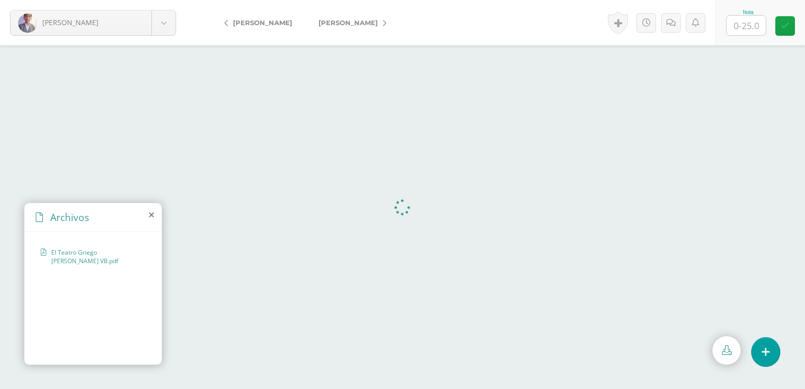
click at [208, 16] on div "Murga, Sebastian Navichoque, Juan" at bounding box center [276, 22] width 141 height 45
click at [169, 0] on body "Navarro, Pablo Albizuris, Diego Ascon, Victor Cajas, Eros Calderón, Emilio Chac…" at bounding box center [402, 0] width 805 height 0
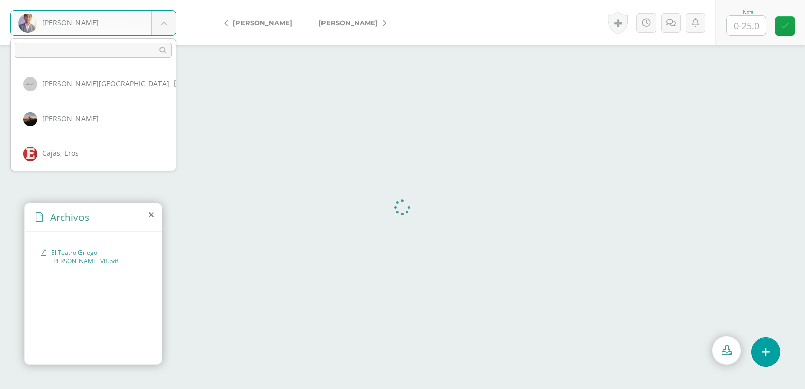
scroll to position [50, 0]
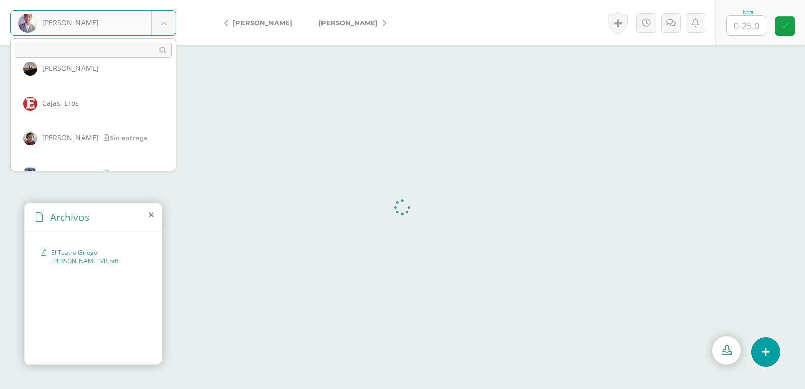
select select "1801"
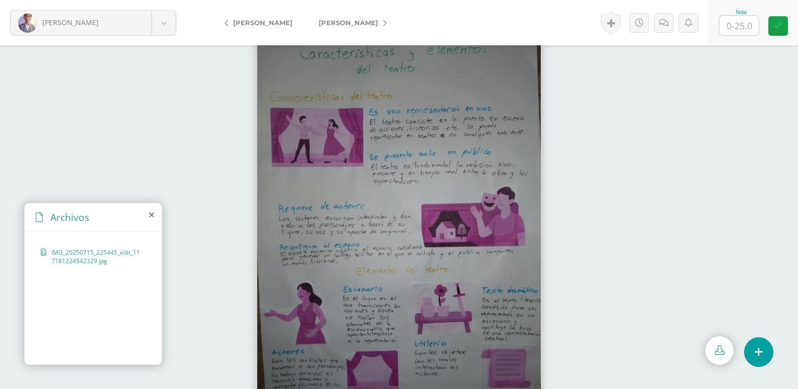
scroll to position [10, 0]
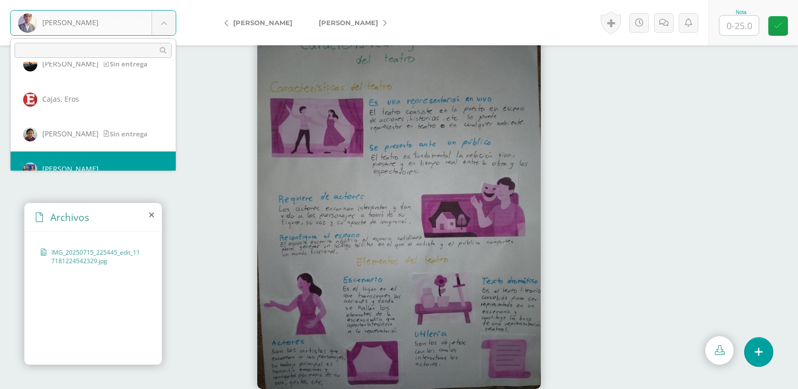
scroll to position [4, 0]
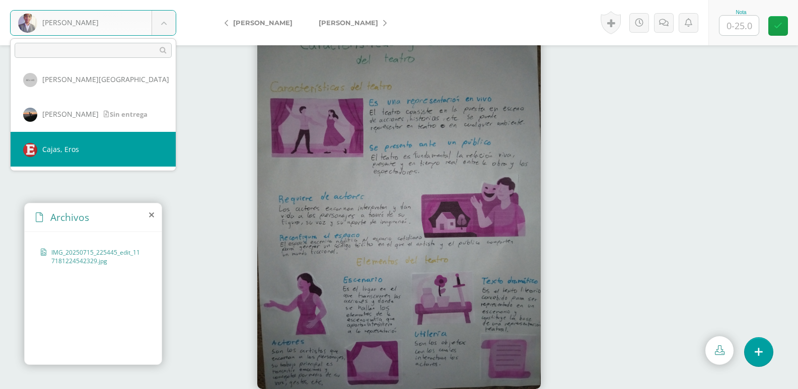
select select "1801"
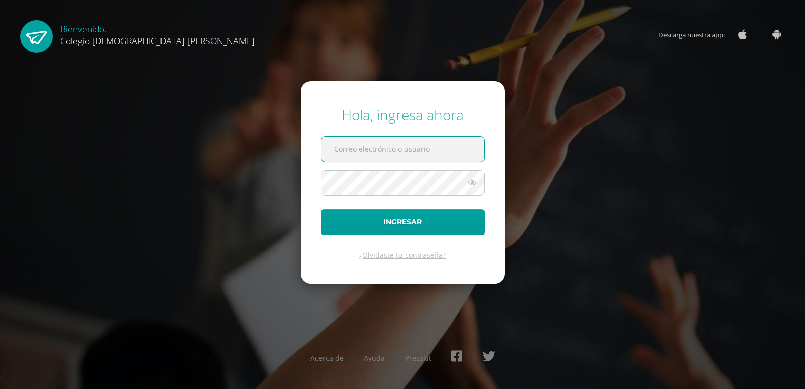
click at [420, 139] on input "text" at bounding box center [403, 149] width 163 height 25
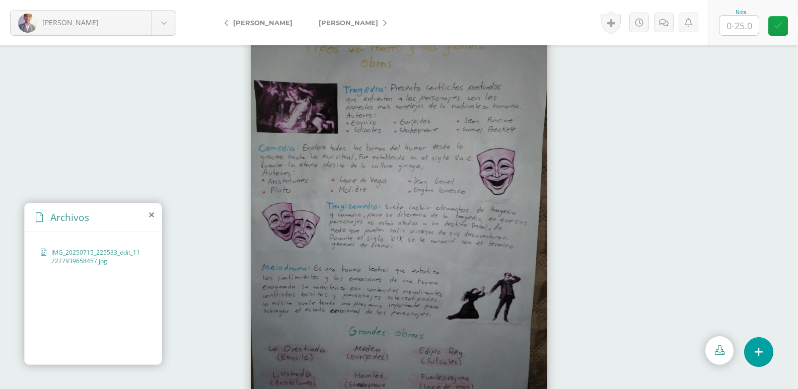
scroll to position [10, 0]
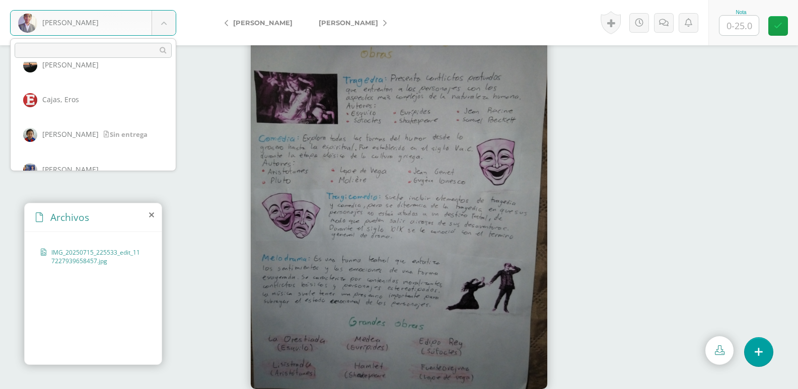
scroll to position [4, 0]
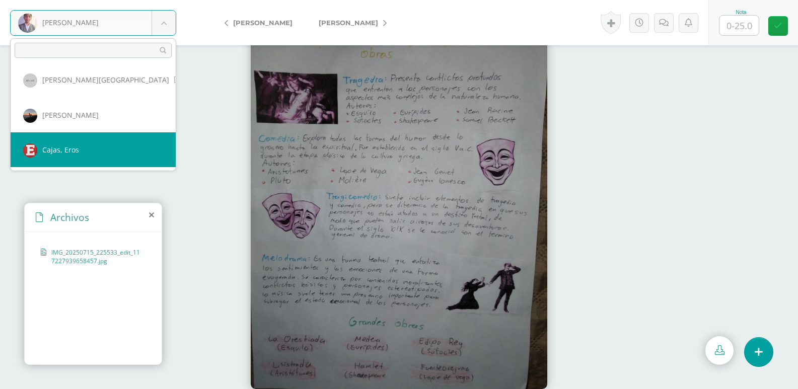
select select "1801"
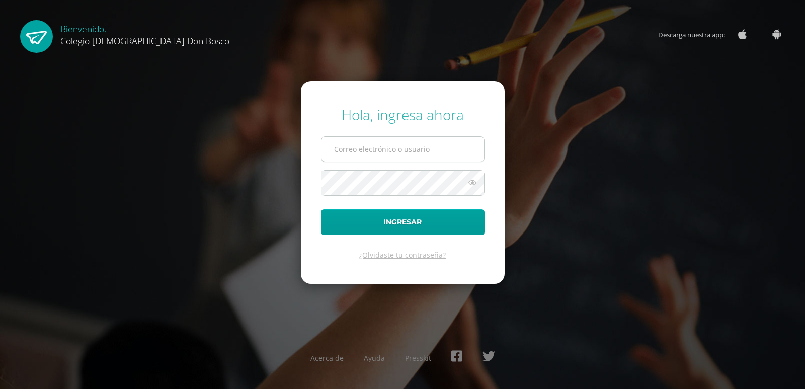
click at [423, 141] on input "text" at bounding box center [403, 149] width 163 height 25
type input "[PERSON_NAME][EMAIL_ADDRESS][DOMAIN_NAME]"
click at [321, 209] on button "Ingresar" at bounding box center [403, 222] width 164 height 26
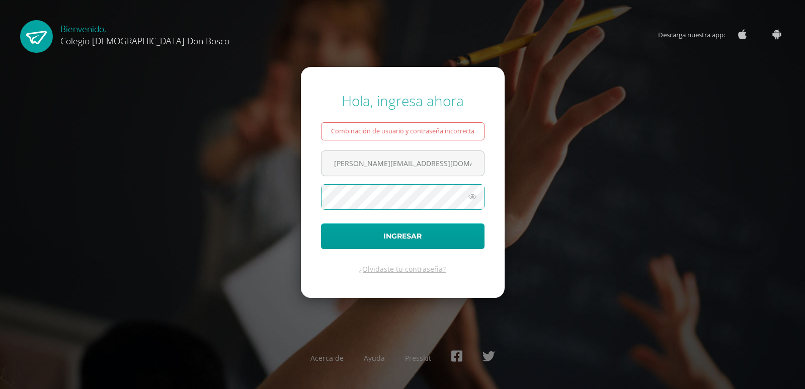
click at [321, 223] on button "Ingresar" at bounding box center [403, 236] width 164 height 26
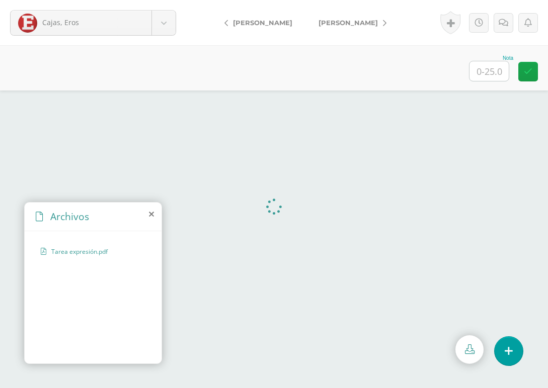
click at [356, 24] on span "[PERSON_NAME]" at bounding box center [348, 23] width 59 height 8
click at [359, 24] on span "[PERSON_NAME]" at bounding box center [348, 23] width 59 height 8
click at [366, 22] on span "[PERSON_NAME]" at bounding box center [348, 23] width 59 height 8
click at [355, 24] on span "[PERSON_NAME]" at bounding box center [348, 23] width 59 height 8
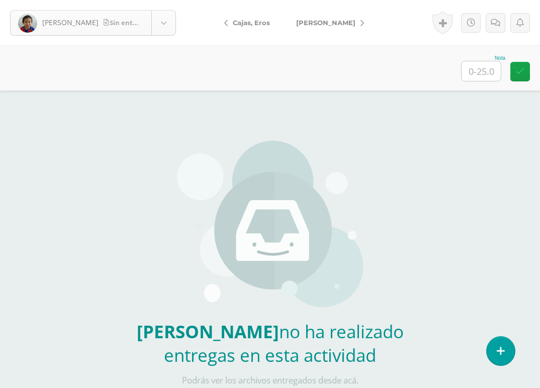
click at [170, 21] on body "Calderón, Emilio Sin entrega Albizuris, Diego Ascon, Victor Cajas, Eros Calderó…" at bounding box center [270, 209] width 540 height 419
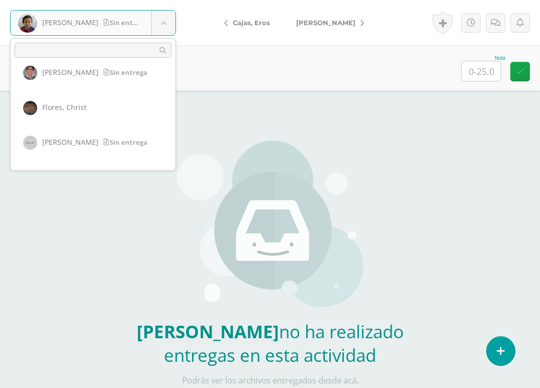
scroll to position [236, 0]
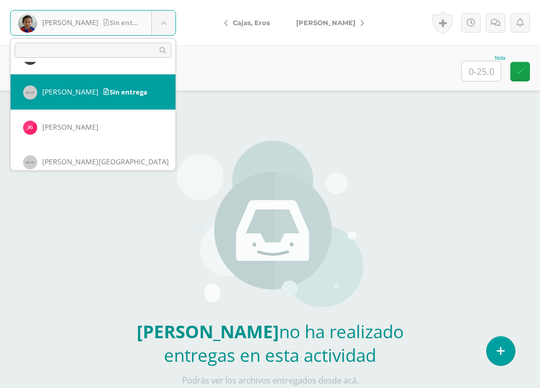
select select "880"
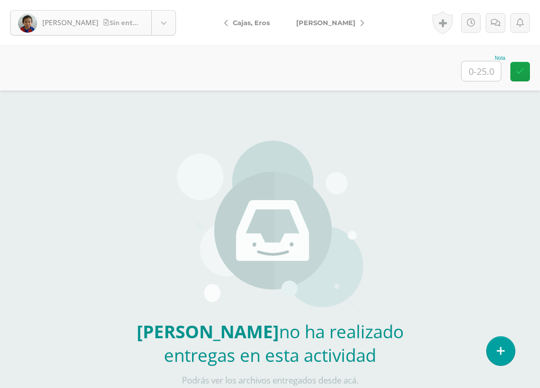
click at [170, 29] on body "[PERSON_NAME] entrega [GEOGRAPHIC_DATA][PERSON_NAME][GEOGRAPHIC_DATA] [PERSON_N…" at bounding box center [270, 209] width 540 height 419
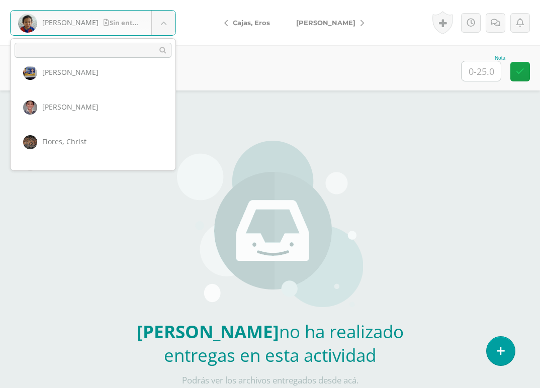
scroll to position [201, 0]
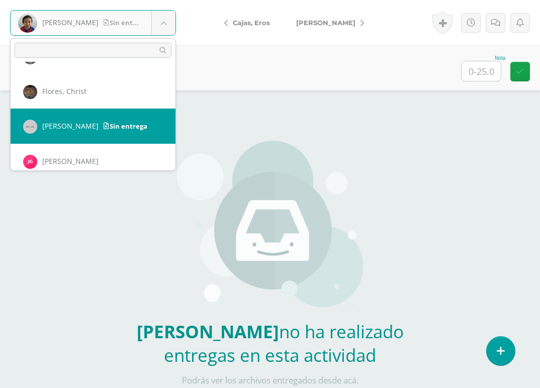
select select "880"
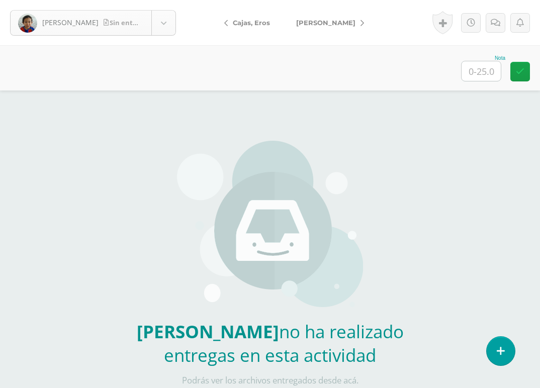
click at [164, 23] on body "[PERSON_NAME] entrega [GEOGRAPHIC_DATA][PERSON_NAME][GEOGRAPHIC_DATA] [PERSON_N…" at bounding box center [270, 209] width 540 height 419
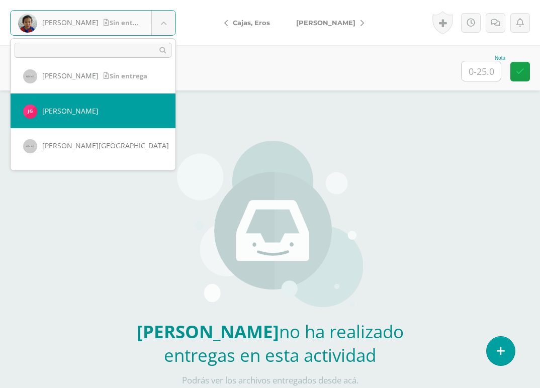
scroll to position [248, 0]
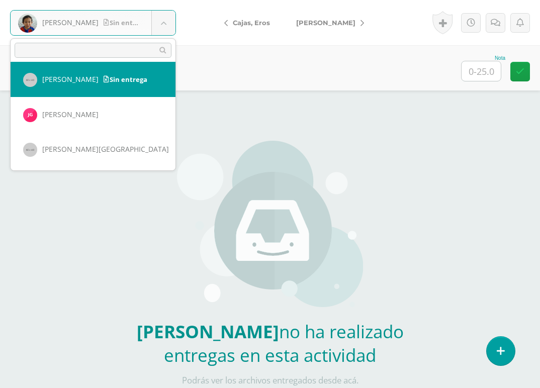
select select "880"
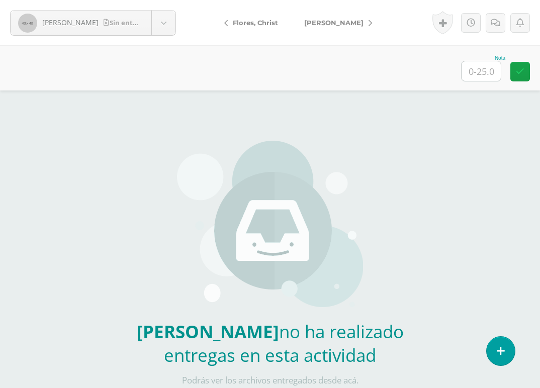
click at [346, 27] on link "[PERSON_NAME]" at bounding box center [335, 23] width 89 height 24
click at [356, 17] on link "[PERSON_NAME]" at bounding box center [335, 23] width 89 height 24
drag, startPoint x: 345, startPoint y: 23, endPoint x: 346, endPoint y: 17, distance: 5.6
click at [345, 23] on span "[PERSON_NAME]" at bounding box center [333, 23] width 59 height 8
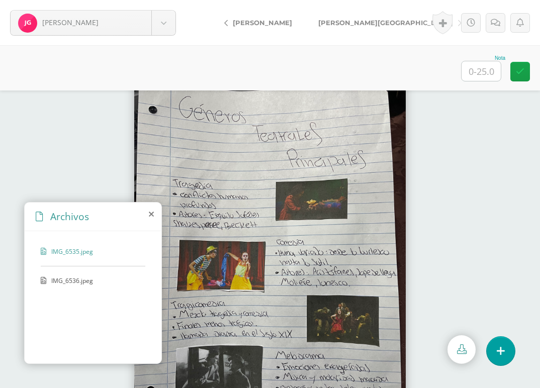
scroll to position [32, 0]
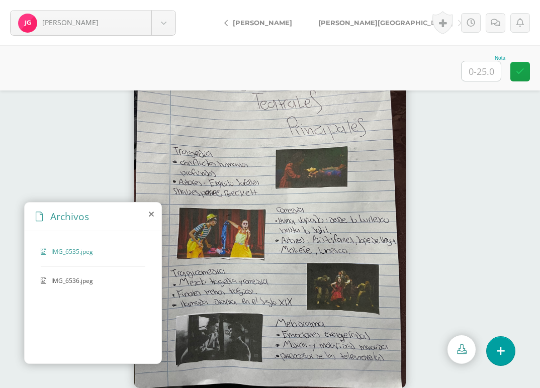
drag, startPoint x: 75, startPoint y: 284, endPoint x: 66, endPoint y: 291, distance: 11.5
click at [67, 291] on div "IMG_6536.jpeg" at bounding box center [93, 286] width 105 height 19
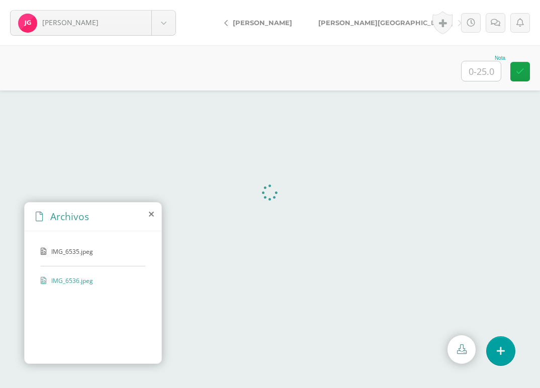
scroll to position [0, 0]
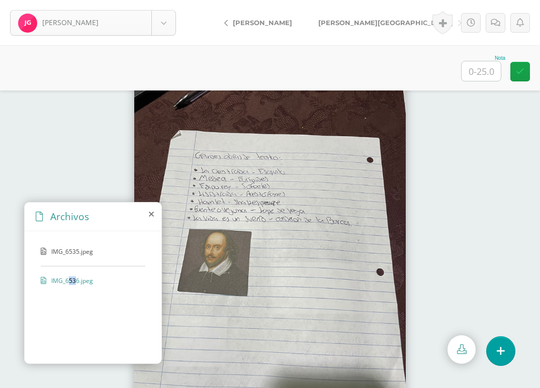
click at [161, 0] on body "[PERSON_NAME] [GEOGRAPHIC_DATA][PERSON_NAME][GEOGRAPHIC_DATA] [PERSON_NAME] Caj…" at bounding box center [270, 0] width 540 height 0
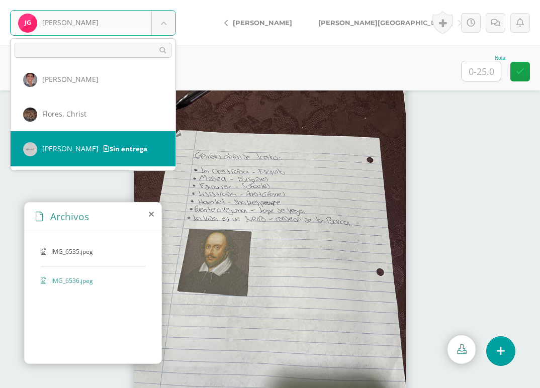
scroll to position [279, 0]
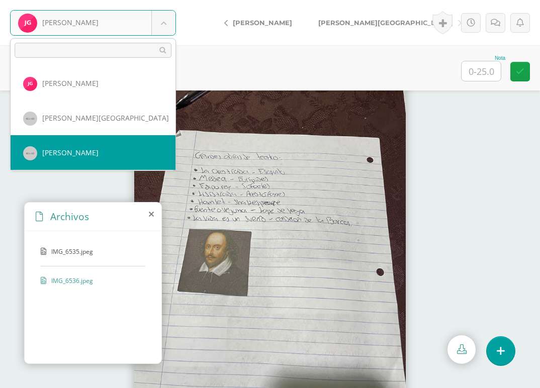
select select "882"
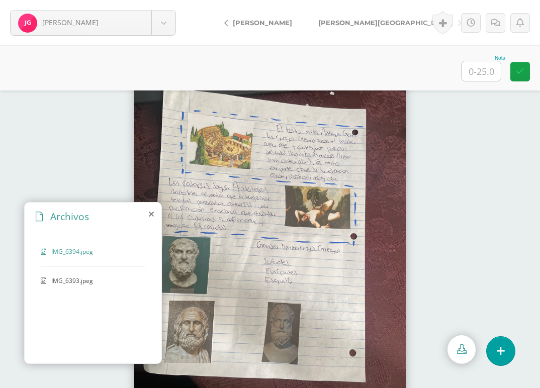
scroll to position [32, 0]
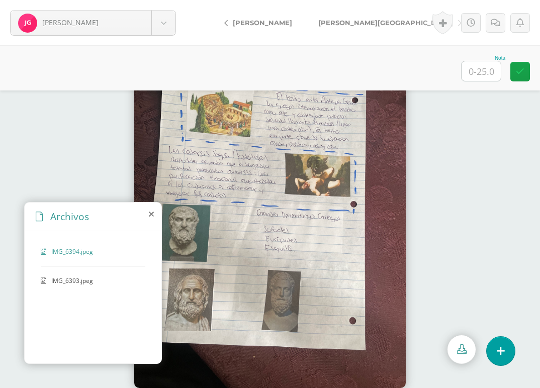
click at [83, 282] on span "IMG_6393.jpeg" at bounding box center [92, 281] width 83 height 9
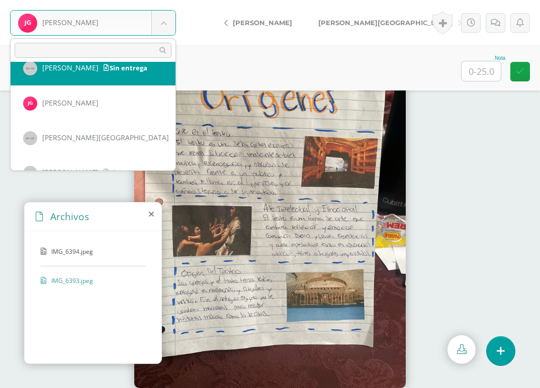
scroll to position [311, 0]
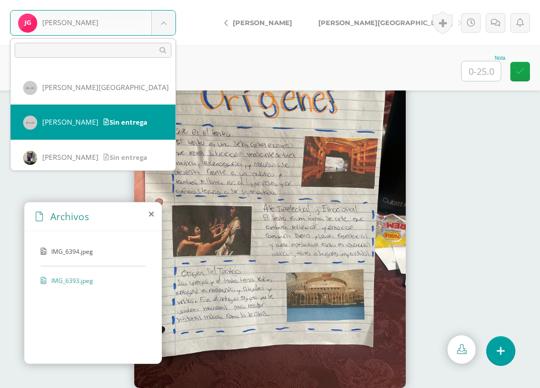
select select "882"
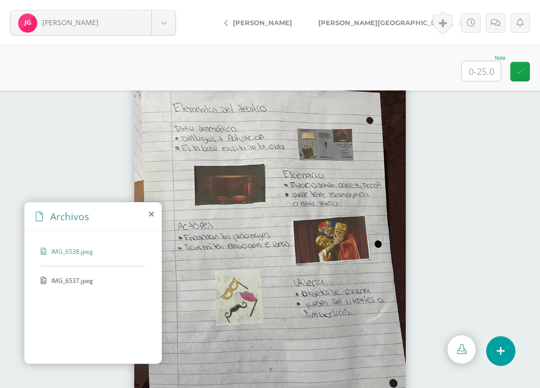
scroll to position [32, 0]
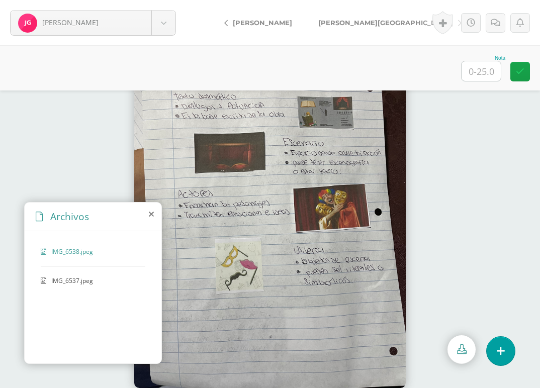
click at [52, 274] on div "IMG_6538.jpeg IMG_6537.jpeg" at bounding box center [93, 295] width 137 height 129
click at [75, 284] on span "IMG_6537.jpeg" at bounding box center [92, 281] width 83 height 9
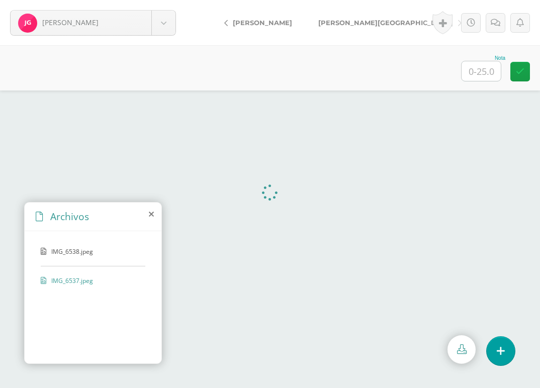
scroll to position [0, 0]
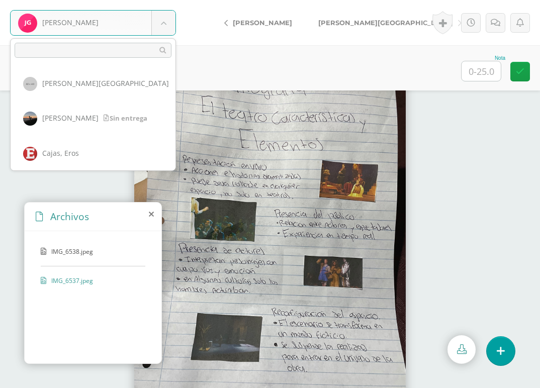
click at [170, 0] on body "González, Joshua Albizuris, Diego Ascon, Victor Cajas, Eros Calderón, Emilio Ch…" at bounding box center [270, 0] width 540 height 0
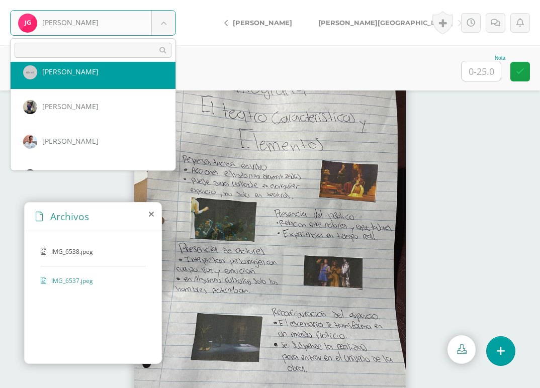
scroll to position [353, 0]
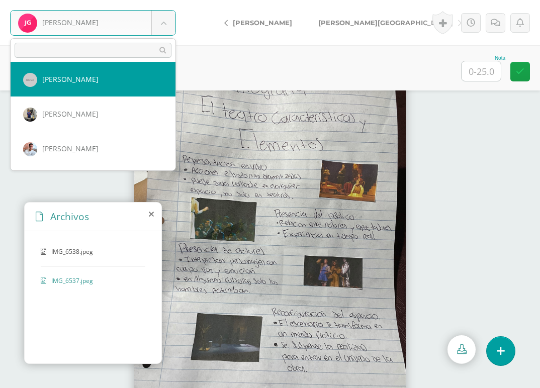
select select "882"
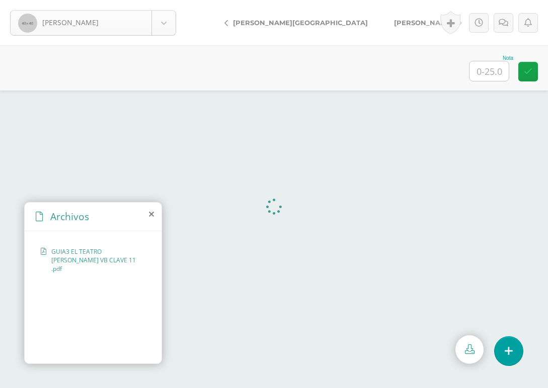
click at [165, 0] on body "[PERSON_NAME] [GEOGRAPHIC_DATA][PERSON_NAME][GEOGRAPHIC_DATA] [PERSON_NAME] Caj…" at bounding box center [274, 0] width 548 height 0
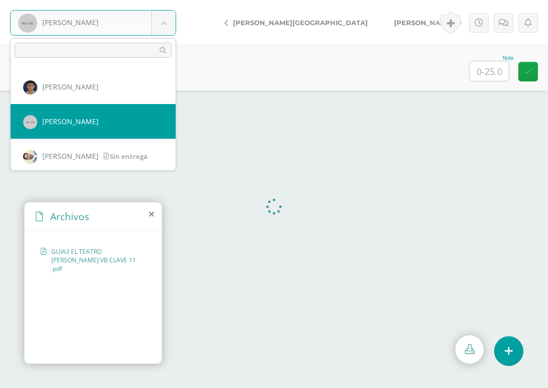
scroll to position [453, 0]
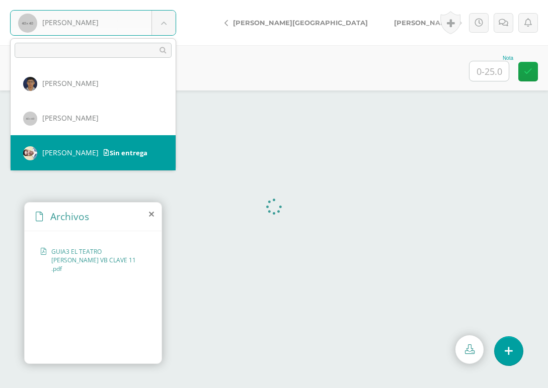
select select "859"
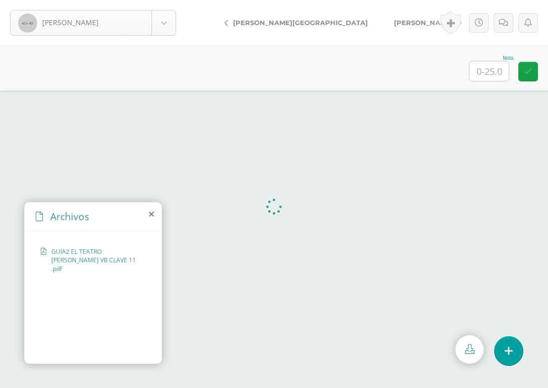
click at [164, 0] on body "[PERSON_NAME] [GEOGRAPHIC_DATA][PERSON_NAME][GEOGRAPHIC_DATA] [PERSON_NAME] Caj…" at bounding box center [274, 0] width 548 height 0
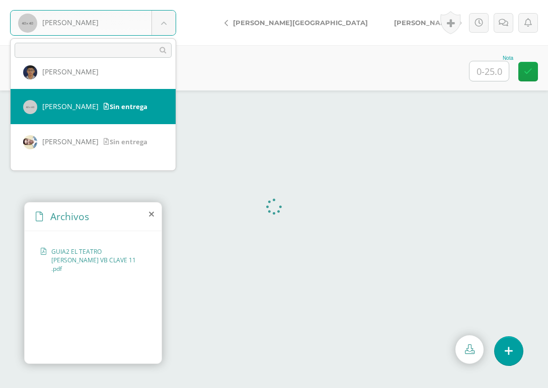
scroll to position [515, 0]
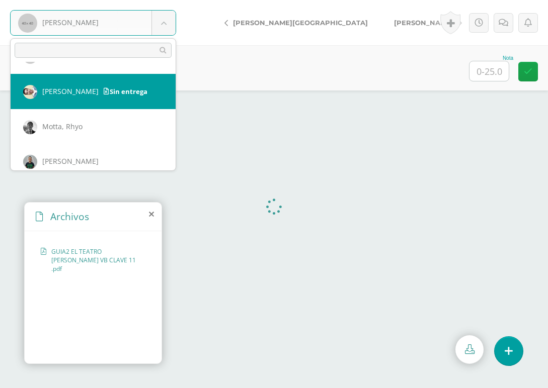
select select "859"
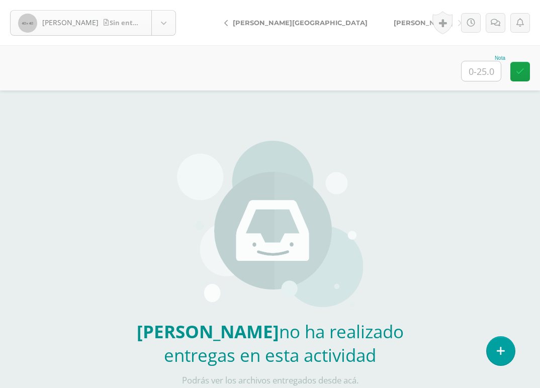
click at [158, 32] on body "[PERSON_NAME] entrega [PERSON_NAME][GEOGRAPHIC_DATA] [PERSON_NAME] Cajas, Eros …" at bounding box center [270, 209] width 540 height 419
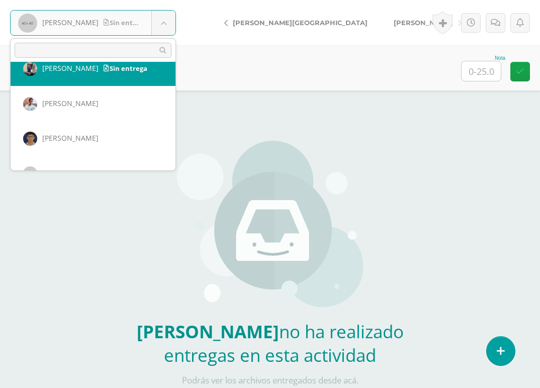
scroll to position [501, 0]
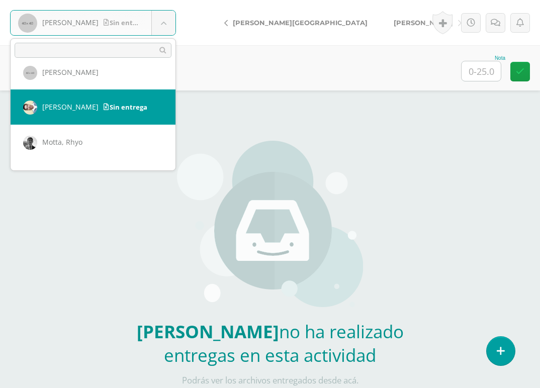
select select "859"
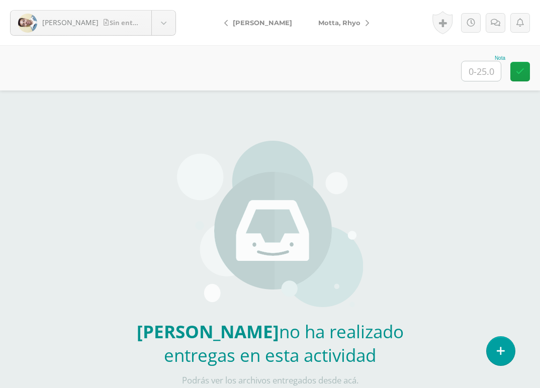
type input "|"
click at [161, 25] on body "Monzon, Alejandro Sin entrega Albizuris, Diego Ascon, Victor Cajas, Eros Calder…" at bounding box center [270, 209] width 540 height 419
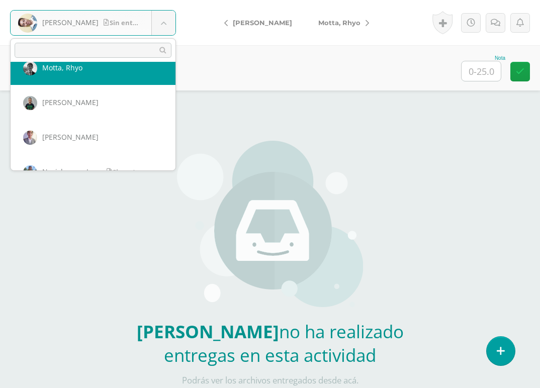
scroll to position [625, 0]
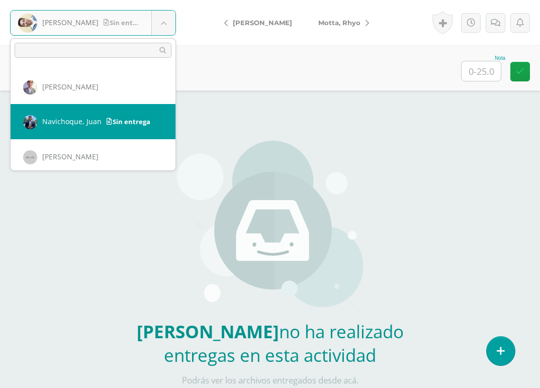
select select "787"
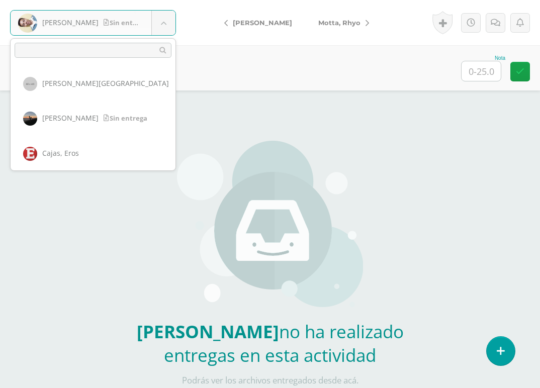
click at [164, 24] on body "[PERSON_NAME] entrega [PERSON_NAME][GEOGRAPHIC_DATA] [PERSON_NAME] Cajas, Eros …" at bounding box center [270, 209] width 540 height 419
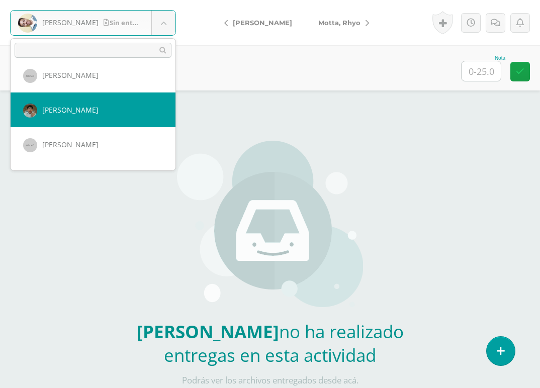
scroll to position [655, 0]
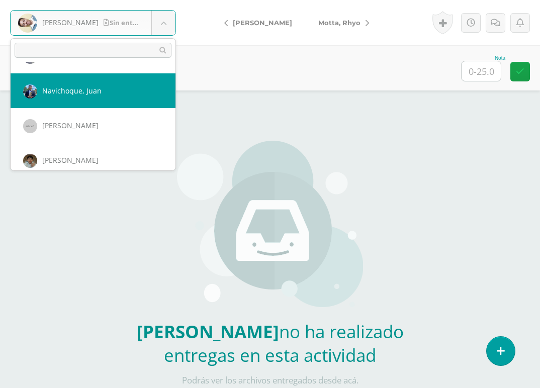
select select "787"
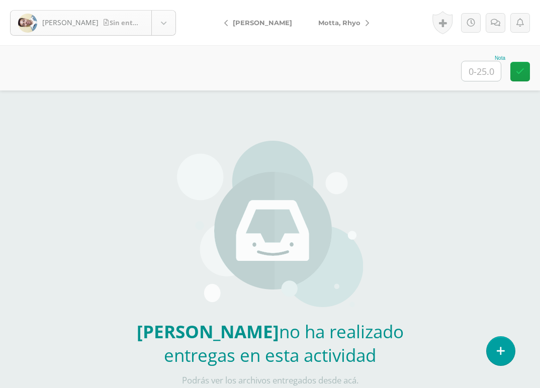
click at [166, 27] on body "Monzon, Alejandro Sin entrega Albizuris, Diego Ascon, Victor Cajas, Eros Calder…" at bounding box center [270, 209] width 540 height 419
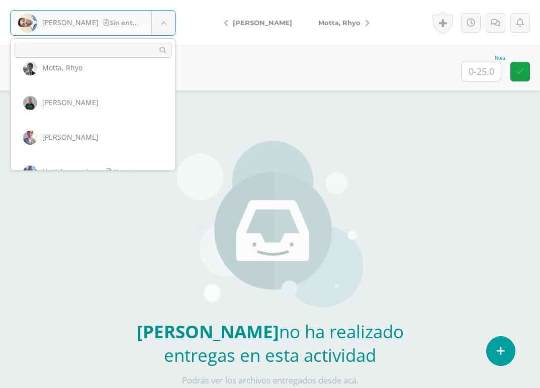
scroll to position [623, 0]
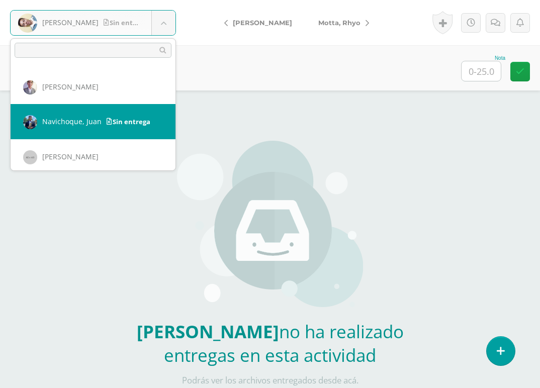
select select "787"
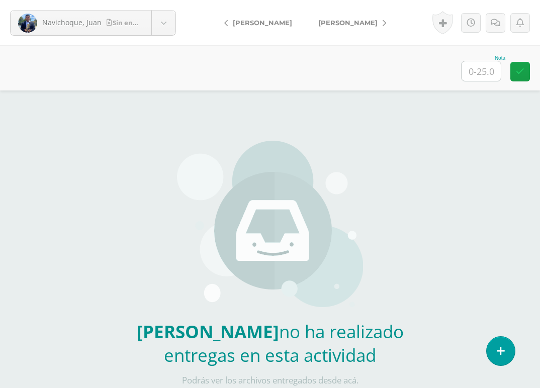
click at [359, 22] on span "[PERSON_NAME]" at bounding box center [348, 23] width 59 height 8
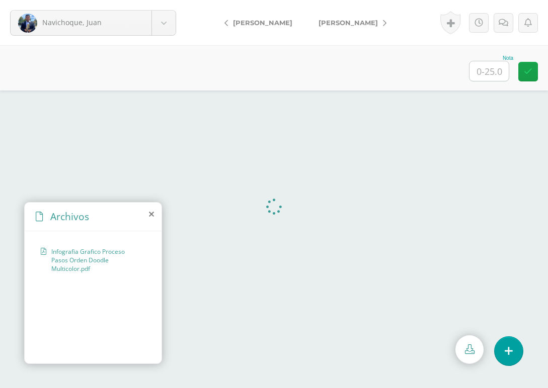
click at [354, 24] on span "[PERSON_NAME]" at bounding box center [348, 23] width 59 height 8
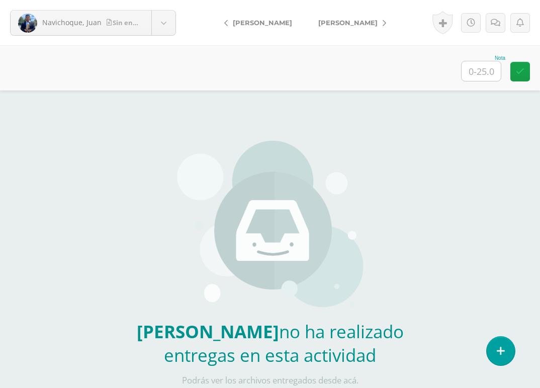
click at [346, 24] on span "[PERSON_NAME]" at bounding box center [348, 23] width 59 height 8
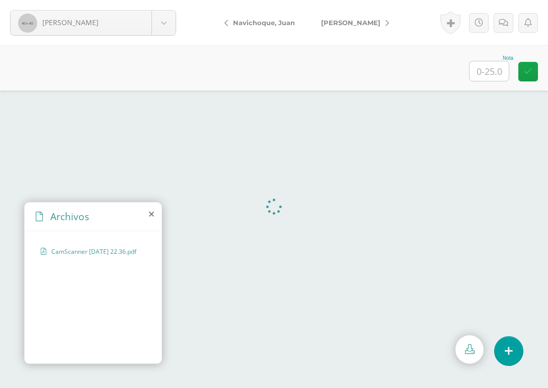
click at [373, 22] on span "[PERSON_NAME]" at bounding box center [350, 23] width 59 height 8
click at [365, 22] on span "[PERSON_NAME]" at bounding box center [350, 23] width 59 height 8
click at [371, 22] on span "[PERSON_NAME]" at bounding box center [350, 23] width 59 height 8
click at [364, 51] on div "Nota" at bounding box center [274, 67] width 548 height 45
drag, startPoint x: 369, startPoint y: 19, endPoint x: 364, endPoint y: 18, distance: 5.6
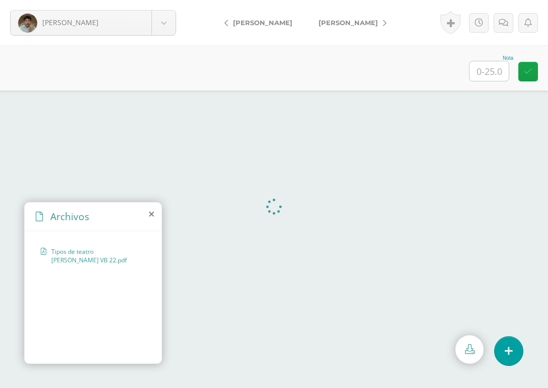
click at [369, 19] on span "[PERSON_NAME]" at bounding box center [348, 23] width 59 height 8
click at [366, 23] on span "[PERSON_NAME]" at bounding box center [348, 23] width 59 height 8
click at [353, 19] on span "[PERSON_NAME]" at bounding box center [348, 23] width 59 height 8
click at [341, 21] on span "[PERSON_NAME]" at bounding box center [348, 23] width 59 height 8
click at [336, 14] on link "[PERSON_NAME]" at bounding box center [349, 23] width 89 height 24
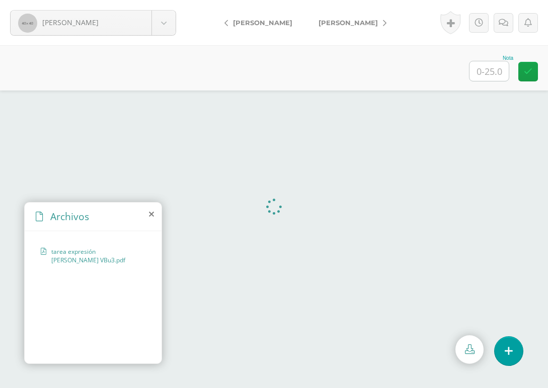
click at [325, 21] on span "[PERSON_NAME]" at bounding box center [348, 23] width 59 height 8
click at [347, 16] on link "[PERSON_NAME]" at bounding box center [349, 23] width 89 height 24
click at [328, 22] on span "[PERSON_NAME]" at bounding box center [348, 23] width 59 height 8
click at [328, 24] on span "[PERSON_NAME]" at bounding box center [348, 23] width 59 height 8
click at [335, 23] on span "[PERSON_NAME]" at bounding box center [348, 23] width 59 height 8
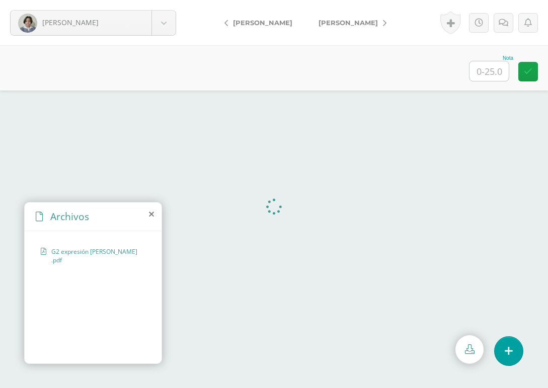
click at [350, 19] on link "[PERSON_NAME]" at bounding box center [349, 23] width 89 height 24
click at [331, 27] on link "[PERSON_NAME]" at bounding box center [349, 23] width 89 height 24
click at [66, 277] on span "tipos de teatro.pdf" at bounding box center [92, 281] width 83 height 9
click at [337, 20] on span "[PERSON_NAME]" at bounding box center [348, 23] width 59 height 8
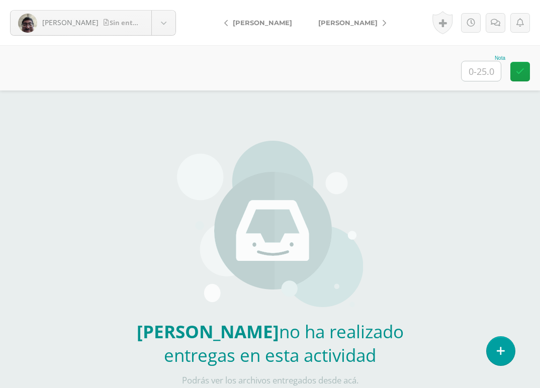
click at [319, 25] on span "[PERSON_NAME]" at bounding box center [348, 23] width 59 height 8
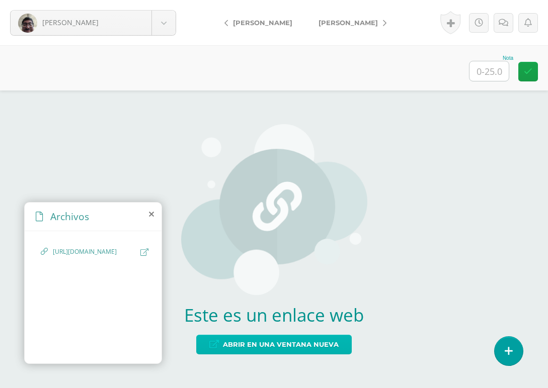
click at [295, 346] on span "Abrir en una ventana nueva" at bounding box center [281, 345] width 116 height 19
click at [321, 17] on link "[PERSON_NAME]" at bounding box center [349, 23] width 89 height 24
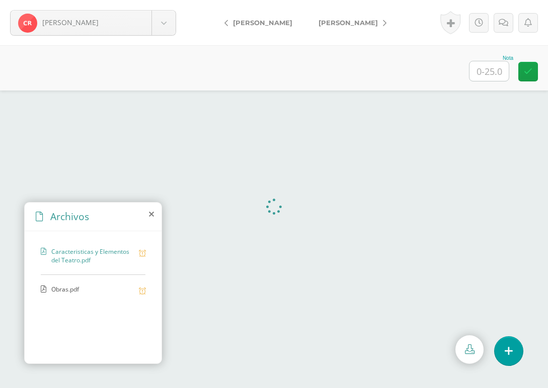
click at [68, 290] on span "Obras.pdf" at bounding box center [92, 290] width 83 height 10
click at [346, 24] on span "[PERSON_NAME]" at bounding box center [348, 23] width 59 height 8
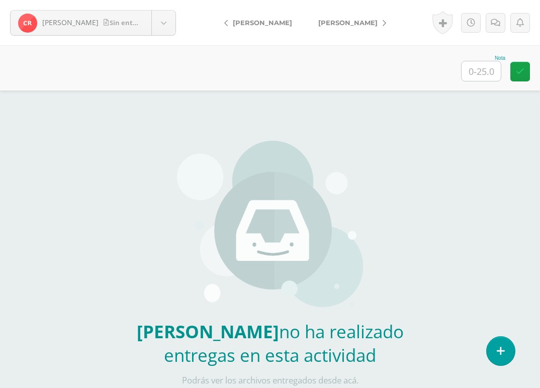
click at [351, 25] on span "[PERSON_NAME]" at bounding box center [348, 23] width 59 height 8
click at [334, 27] on link "[PERSON_NAME]" at bounding box center [349, 23] width 89 height 24
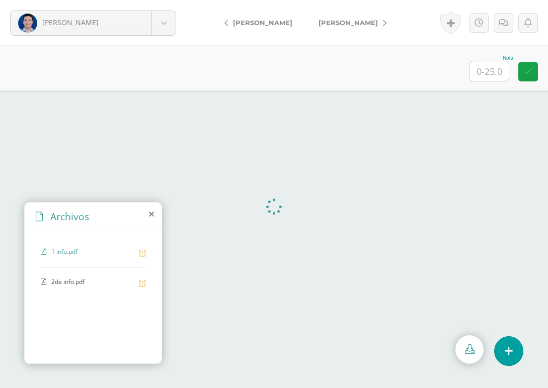
click at [62, 283] on span "2da info.pdf" at bounding box center [92, 283] width 83 height 10
click at [347, 26] on span "[PERSON_NAME]" at bounding box center [348, 23] width 59 height 8
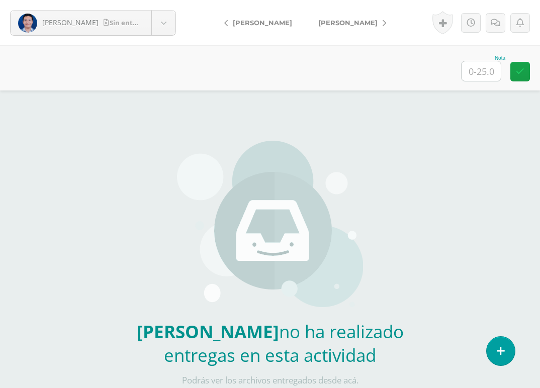
click at [361, 27] on link "[PERSON_NAME]" at bounding box center [349, 23] width 89 height 24
click at [346, 18] on link "[PERSON_NAME]" at bounding box center [349, 23] width 89 height 24
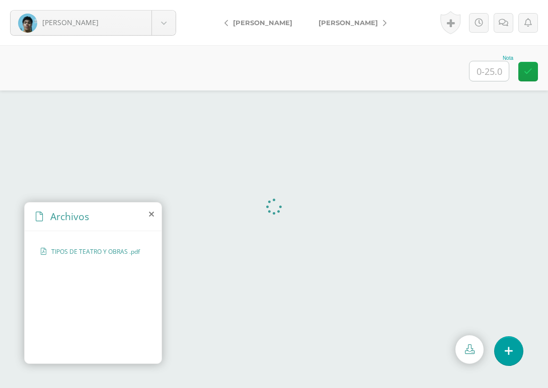
drag, startPoint x: 354, startPoint y: 22, endPoint x: 358, endPoint y: 5, distance: 17.6
click at [354, 22] on span "[PERSON_NAME]" at bounding box center [348, 23] width 59 height 8
click at [363, 25] on link "[PERSON_NAME]" at bounding box center [349, 23] width 89 height 24
click at [347, 19] on span "[PERSON_NAME]" at bounding box center [348, 23] width 59 height 8
click at [74, 282] on span "guía 2.pdf" at bounding box center [92, 281] width 83 height 9
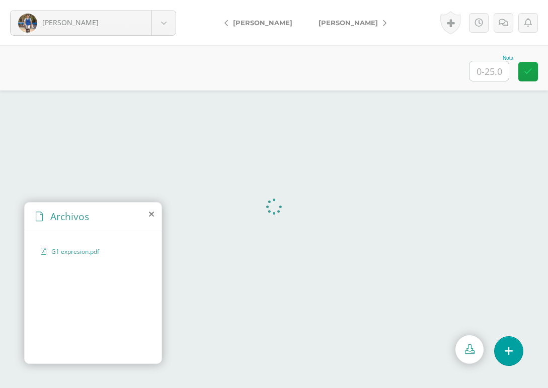
click at [204, 60] on div "Nota" at bounding box center [274, 67] width 548 height 45
click at [251, 73] on div "Nota" at bounding box center [274, 67] width 548 height 45
